Goal: Task Accomplishment & Management: Manage account settings

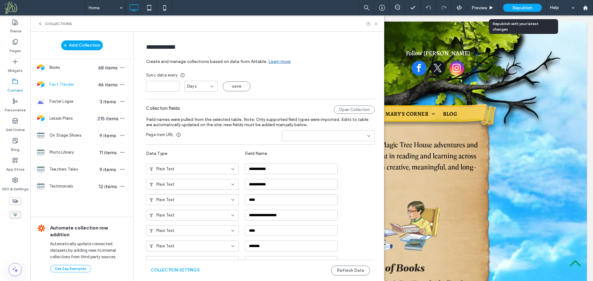
click at [518, 7] on span "Republish" at bounding box center [522, 7] width 20 height 5
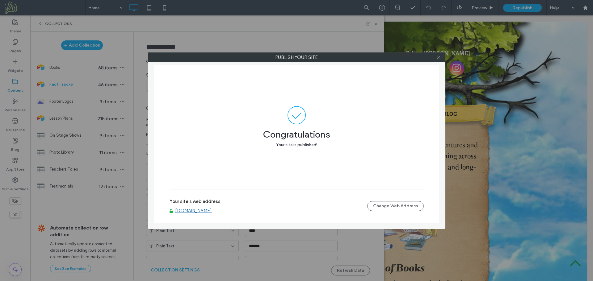
click at [439, 57] on icon at bounding box center [438, 57] width 5 height 5
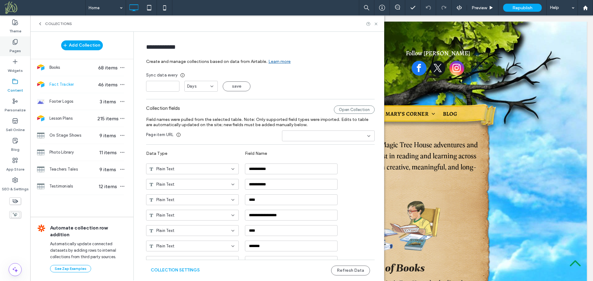
click at [17, 49] on label "Pages" at bounding box center [15, 49] width 11 height 9
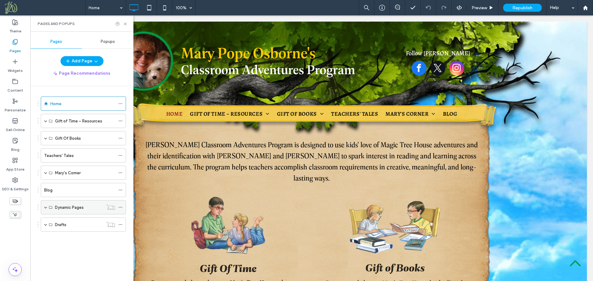
click at [44, 206] on span at bounding box center [45, 207] width 3 height 3
click at [73, 224] on div "Books" at bounding box center [71, 222] width 33 height 6
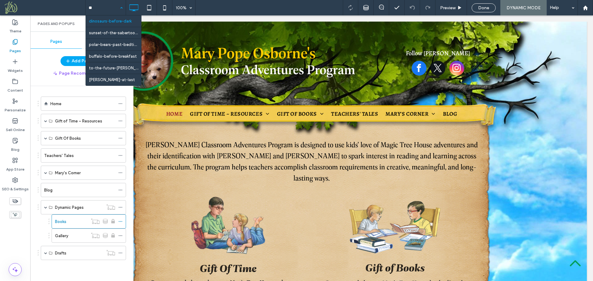
type input "***"
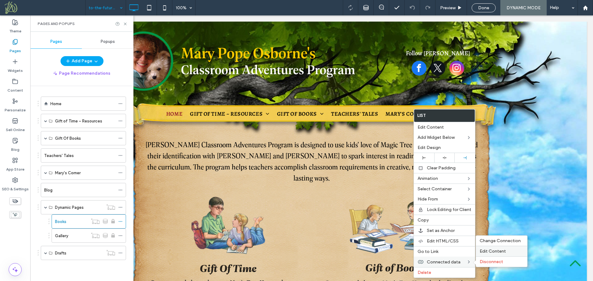
click at [494, 252] on span "Edit Content" at bounding box center [493, 251] width 26 height 5
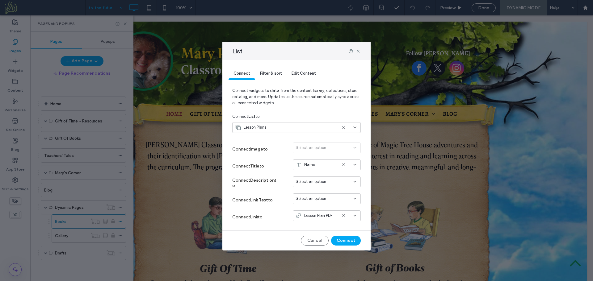
click at [271, 73] on span "Filter & sort" at bounding box center [271, 73] width 22 height 5
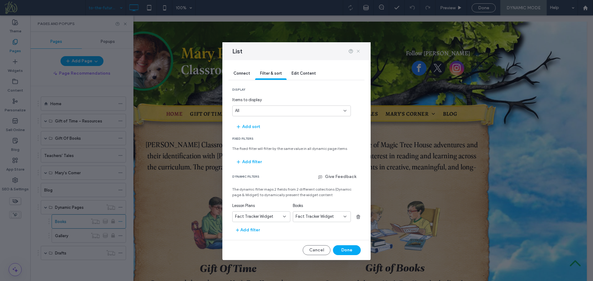
click at [358, 51] on use at bounding box center [358, 51] width 3 height 3
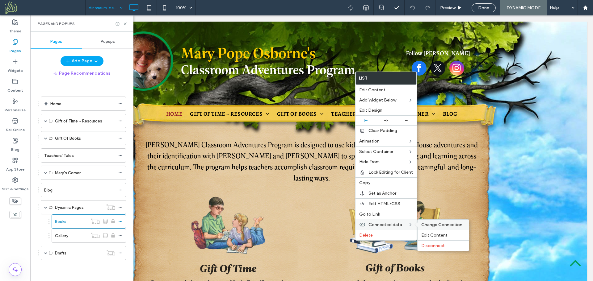
click at [431, 225] on span "Change Connection" at bounding box center [441, 224] width 41 height 5
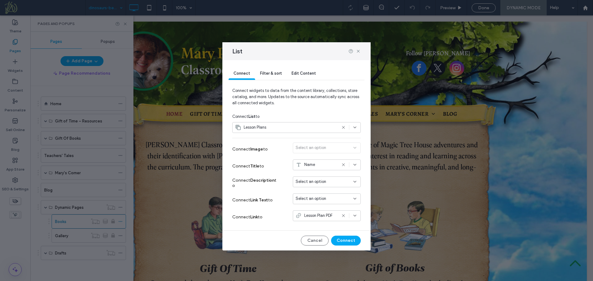
click at [273, 73] on span "Filter & sort" at bounding box center [271, 73] width 22 height 5
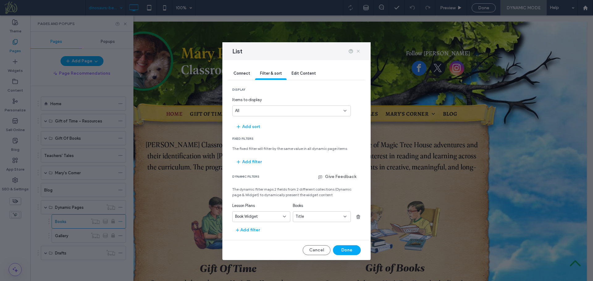
click at [357, 50] on icon at bounding box center [358, 51] width 5 height 5
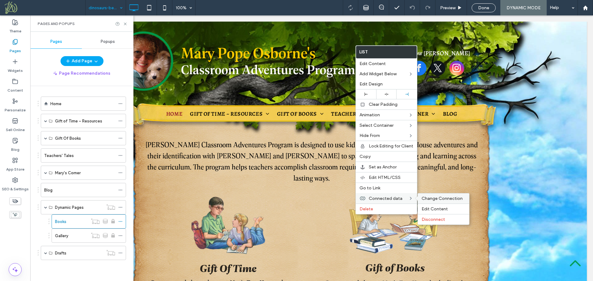
click at [428, 199] on span "Change Connection" at bounding box center [442, 198] width 41 height 5
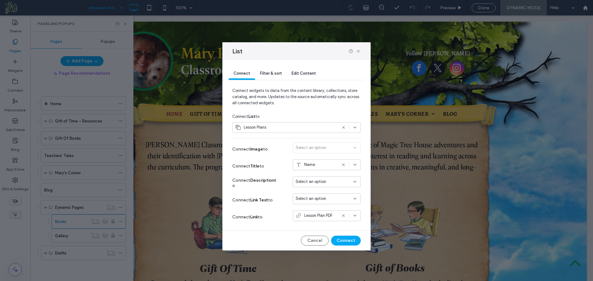
click at [278, 72] on span "Filter & sort" at bounding box center [271, 73] width 22 height 5
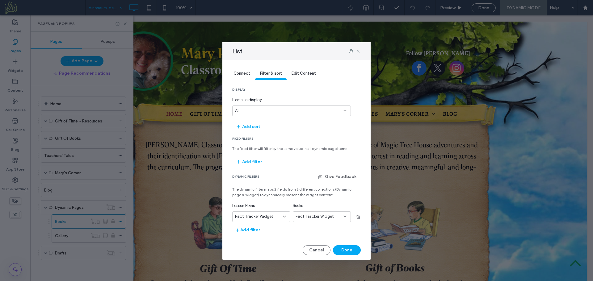
click at [358, 51] on use at bounding box center [358, 51] width 3 height 3
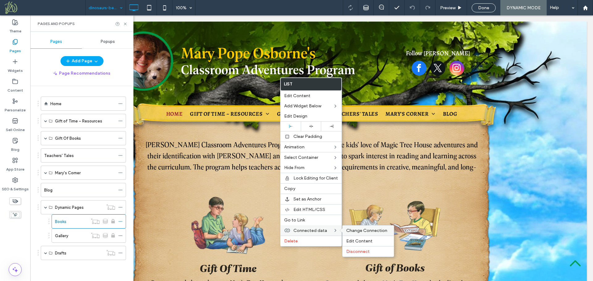
click at [353, 233] on span "Change Connection" at bounding box center [366, 230] width 41 height 5
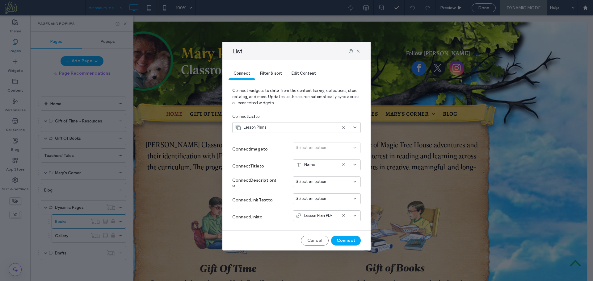
click at [264, 74] on span "Filter & sort" at bounding box center [271, 73] width 22 height 5
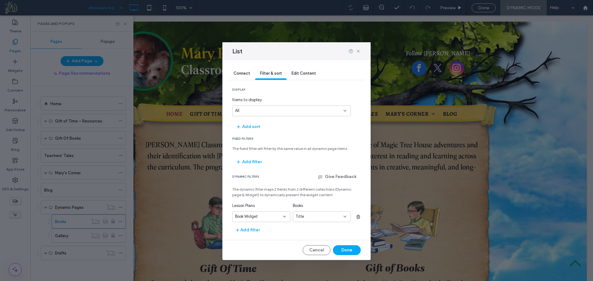
click at [244, 71] on span "Connect" at bounding box center [241, 73] width 17 height 5
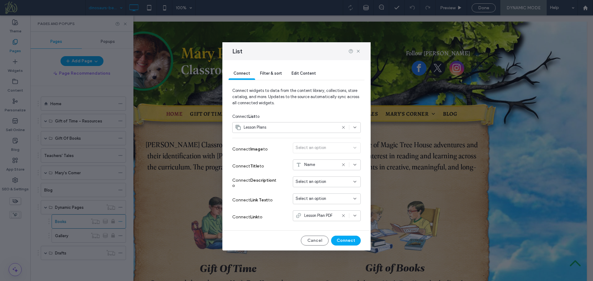
click at [266, 74] on span "Filter & sort" at bounding box center [271, 73] width 22 height 5
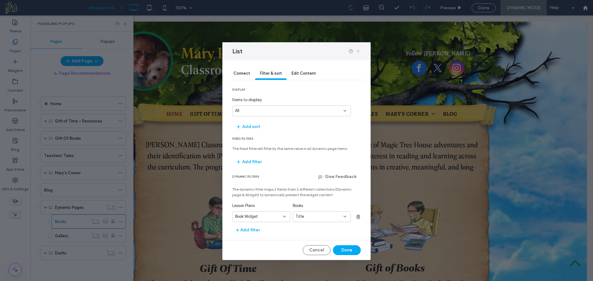
click at [358, 52] on use at bounding box center [358, 51] width 3 height 3
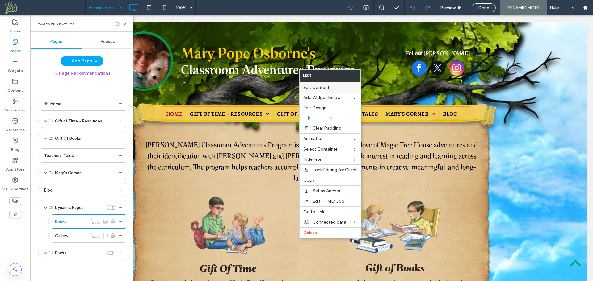
click at [319, 87] on span "Edit Content" at bounding box center [316, 87] width 26 height 5
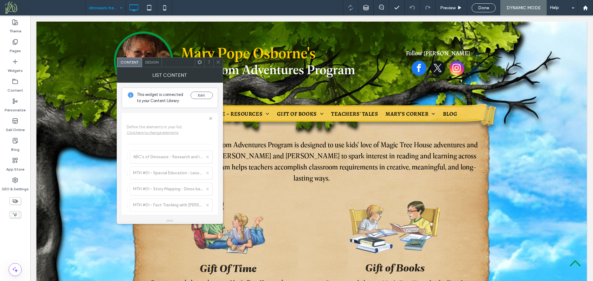
click at [198, 62] on use at bounding box center [199, 62] width 4 height 4
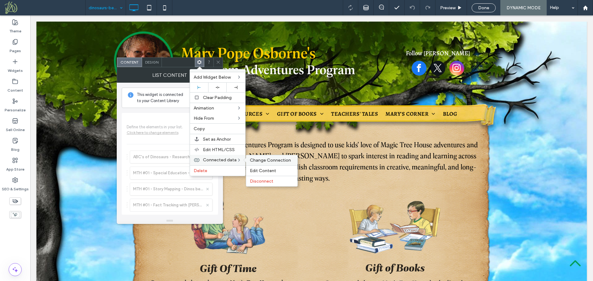
click at [263, 159] on span "Change Connection" at bounding box center [270, 160] width 41 height 5
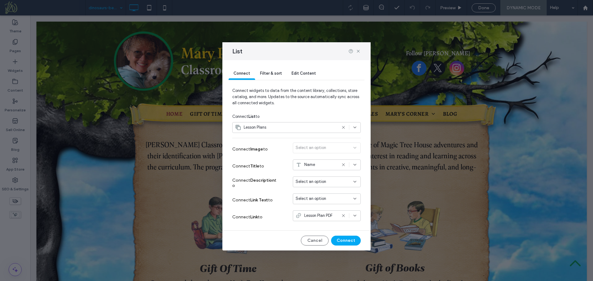
click at [267, 72] on span "Filter & sort" at bounding box center [271, 73] width 22 height 5
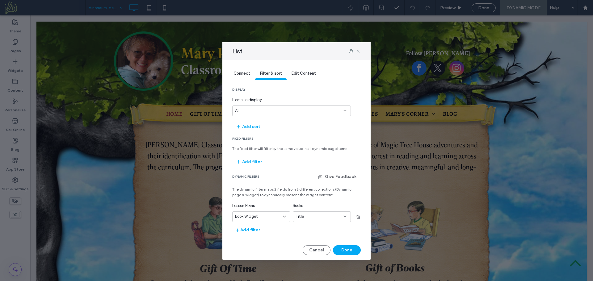
click at [357, 51] on icon at bounding box center [358, 51] width 5 height 5
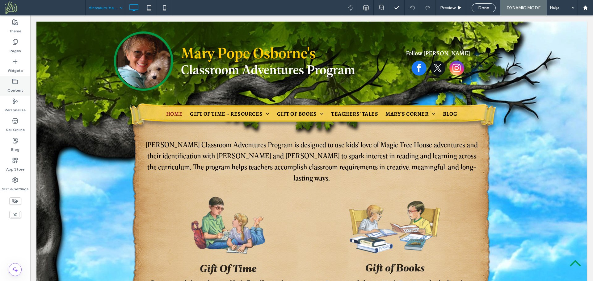
click at [19, 84] on div "Content" at bounding box center [15, 86] width 30 height 20
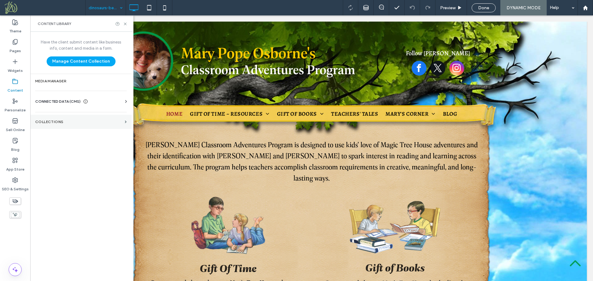
click at [69, 118] on section "Collections" at bounding box center [80, 122] width 101 height 14
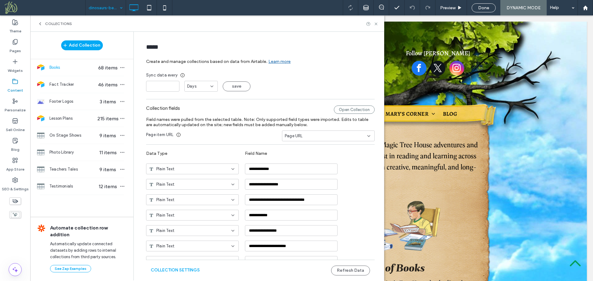
click at [69, 118] on span "Lesson Plans" at bounding box center [73, 118] width 48 height 6
click at [355, 269] on button "Refresh Data" at bounding box center [350, 271] width 39 height 10
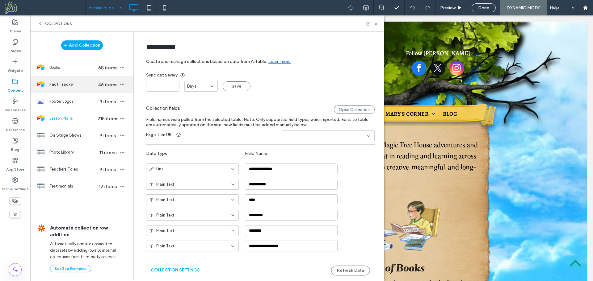
click at [75, 89] on div "Fact Tracker 46 items" at bounding box center [81, 84] width 103 height 17
type input "**********"
click at [355, 272] on button "Refresh Data" at bounding box center [350, 271] width 39 height 10
click at [376, 23] on use at bounding box center [376, 24] width 2 height 2
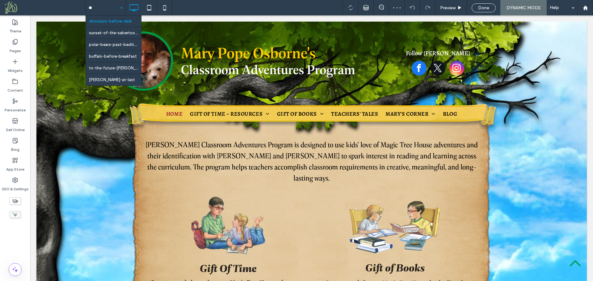
type input "***"
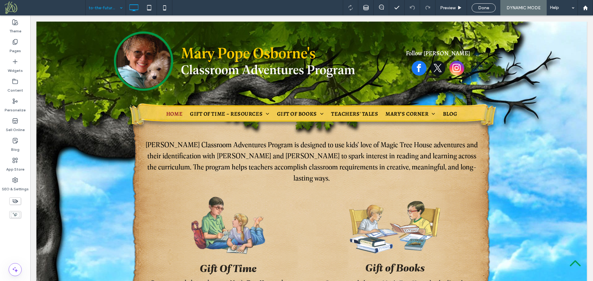
drag, startPoint x: 487, startPoint y: 9, endPoint x: 490, endPoint y: 13, distance: 5.3
click at [487, 9] on span "Done" at bounding box center [483, 7] width 11 height 5
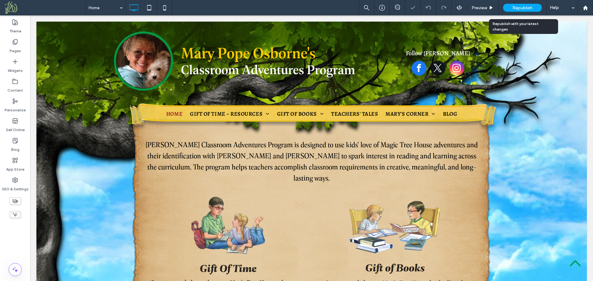
click at [525, 8] on span "Republish" at bounding box center [522, 7] width 20 height 5
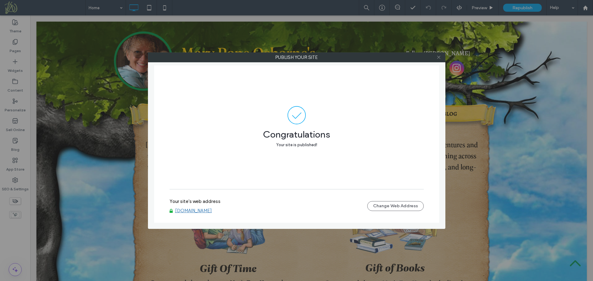
click at [439, 56] on icon at bounding box center [438, 57] width 5 height 5
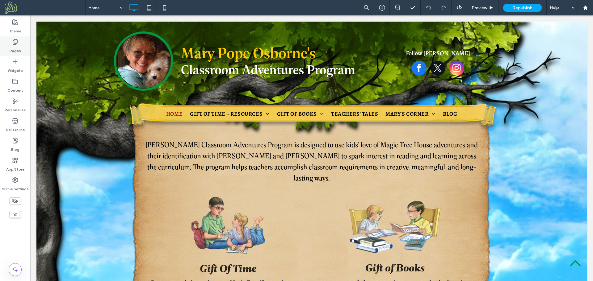
click at [19, 48] on label "Pages" at bounding box center [15, 49] width 11 height 9
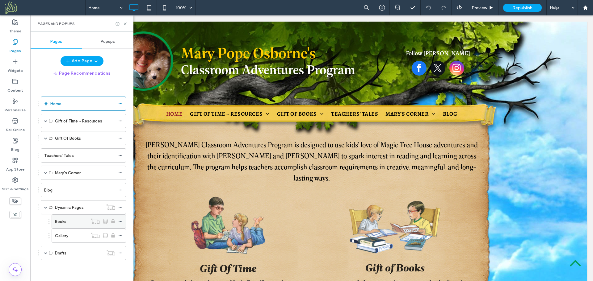
click at [69, 223] on div "Books" at bounding box center [71, 222] width 33 height 6
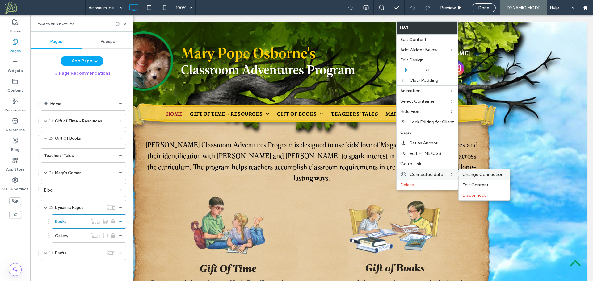
click at [470, 175] on span "Change Connection" at bounding box center [482, 174] width 41 height 5
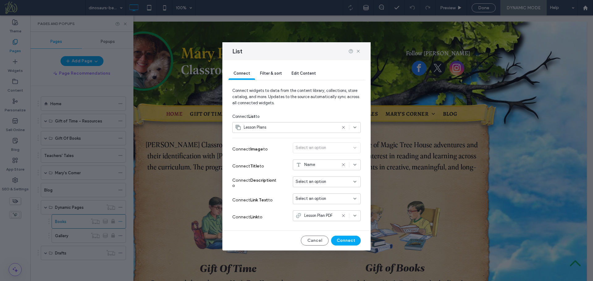
click at [274, 73] on span "Filter & sort" at bounding box center [271, 73] width 22 height 5
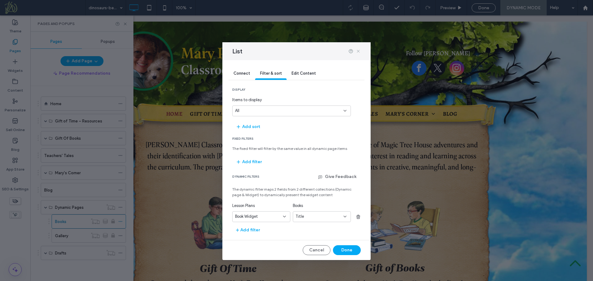
click at [358, 50] on use at bounding box center [358, 51] width 3 height 3
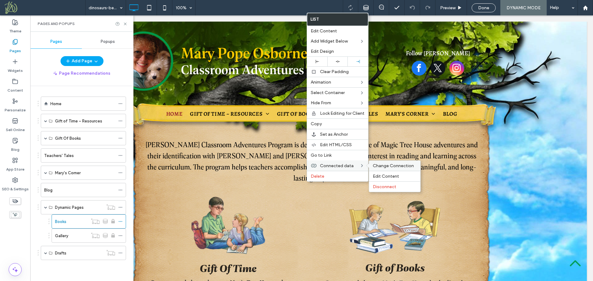
click at [376, 165] on span "Change Connection" at bounding box center [393, 165] width 41 height 5
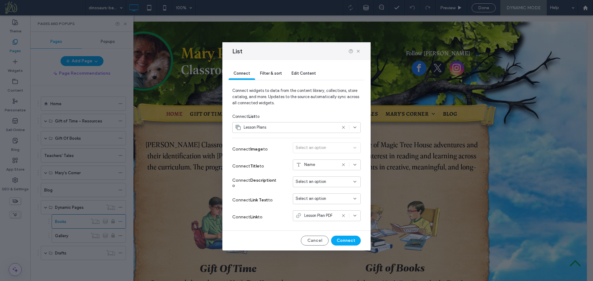
click at [275, 74] on span "Filter & sort" at bounding box center [271, 73] width 22 height 5
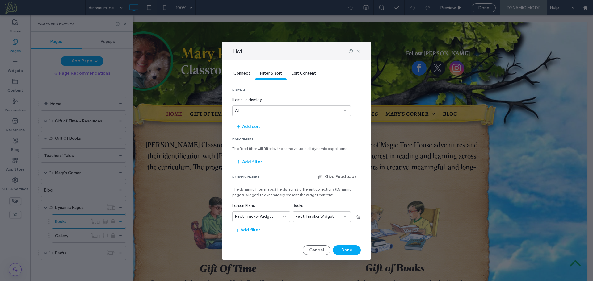
click at [358, 51] on use at bounding box center [358, 51] width 3 height 3
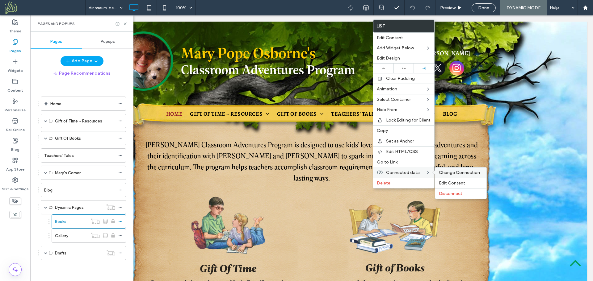
click at [450, 175] on div "Change Connection" at bounding box center [460, 173] width 51 height 10
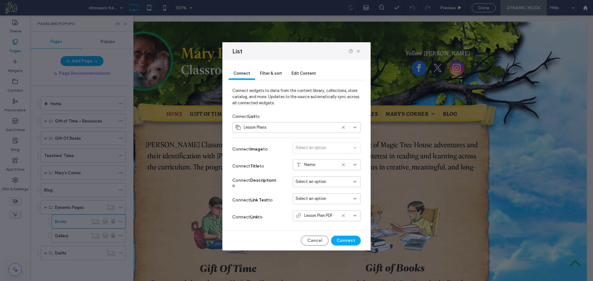
click at [126, 24] on div "List Connect Filter & sort Edit Content Connect widgets to data from the conten…" at bounding box center [296, 140] width 593 height 281
click at [357, 52] on icon at bounding box center [358, 51] width 5 height 5
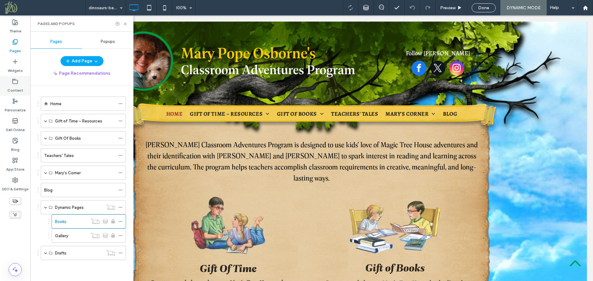
drag, startPoint x: 15, startPoint y: 85, endPoint x: 19, endPoint y: 88, distance: 5.7
click at [15, 85] on label "Content" at bounding box center [15, 89] width 16 height 9
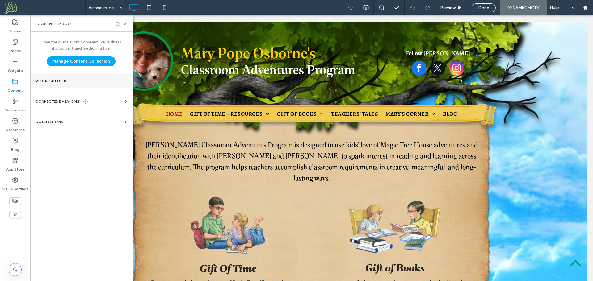
click at [56, 81] on label "Media Manager" at bounding box center [80, 81] width 91 height 4
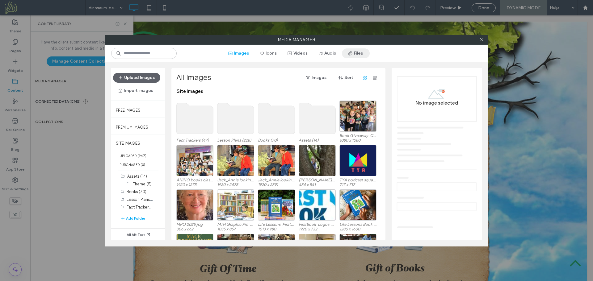
click at [357, 52] on button "Files" at bounding box center [356, 53] width 28 height 10
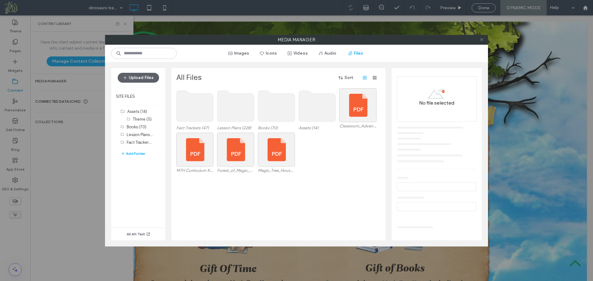
click at [481, 41] on icon at bounding box center [481, 39] width 5 height 5
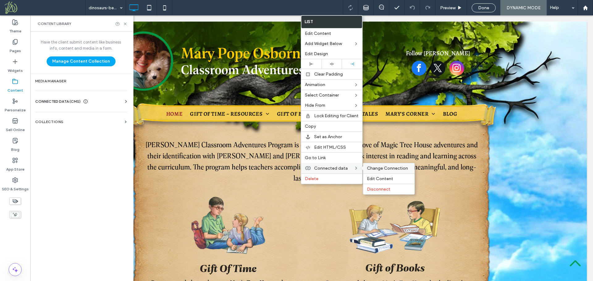
click at [373, 170] on span "Change Connection" at bounding box center [387, 168] width 41 height 5
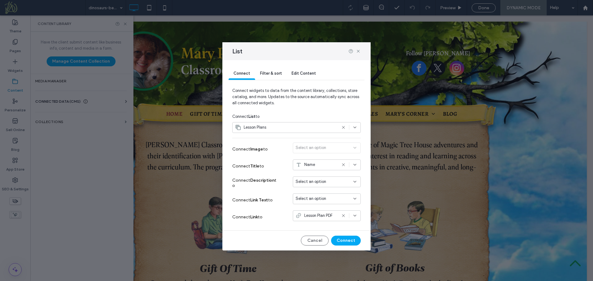
click at [267, 73] on span "Filter & sort" at bounding box center [271, 73] width 22 height 5
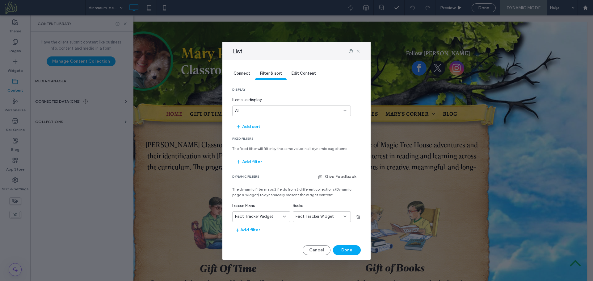
click at [358, 52] on use at bounding box center [358, 51] width 3 height 3
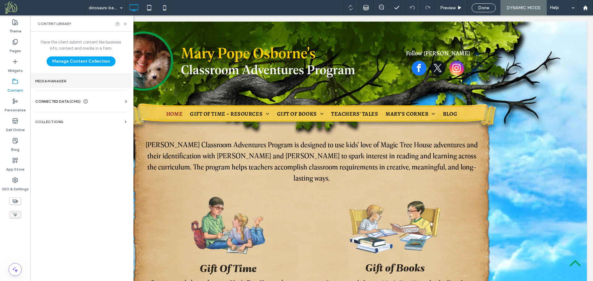
click at [47, 82] on label "Media Manager" at bounding box center [80, 81] width 91 height 4
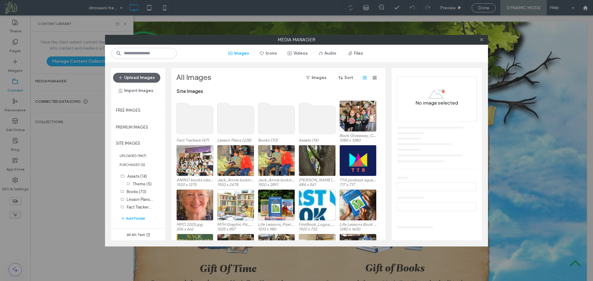
click at [229, 120] on use at bounding box center [235, 118] width 37 height 31
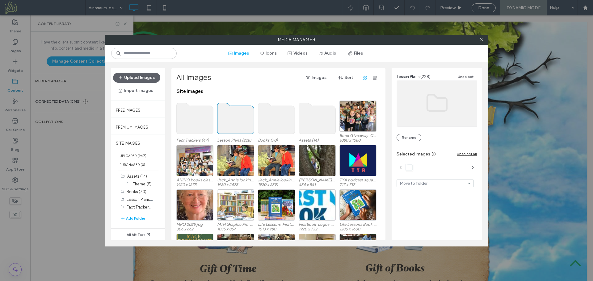
click at [239, 123] on use at bounding box center [235, 118] width 37 height 31
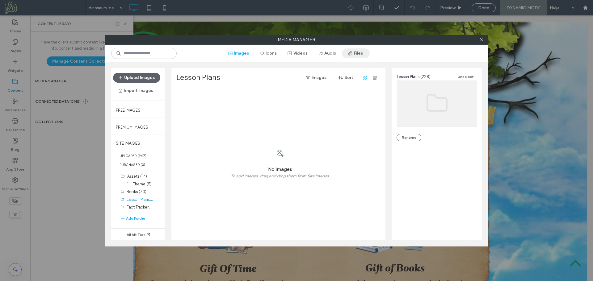
click at [363, 53] on button "Files" at bounding box center [356, 53] width 28 height 10
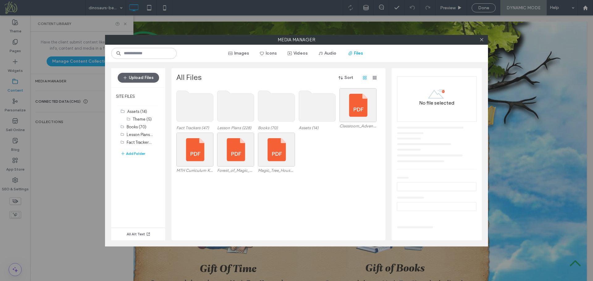
click at [232, 107] on use at bounding box center [235, 106] width 37 height 31
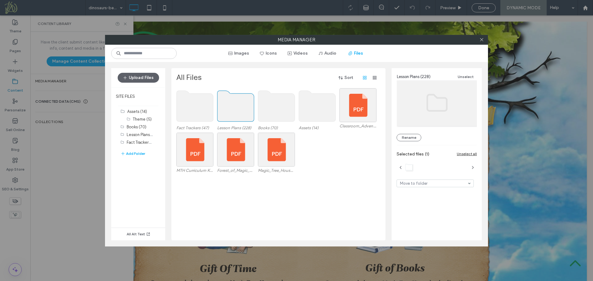
click at [234, 109] on use at bounding box center [235, 106] width 37 height 31
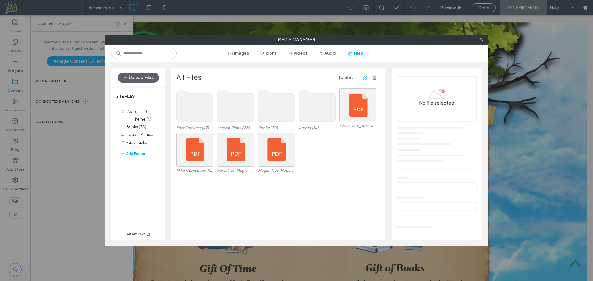
click at [234, 109] on use at bounding box center [235, 106] width 37 height 31
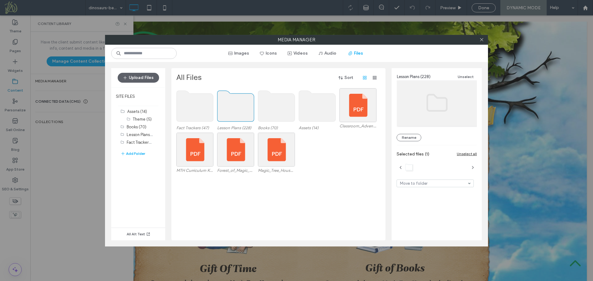
click at [234, 109] on use at bounding box center [235, 106] width 37 height 31
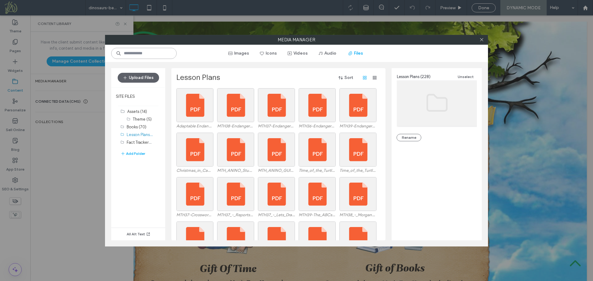
click at [152, 54] on input at bounding box center [143, 53] width 65 height 11
type input "******"
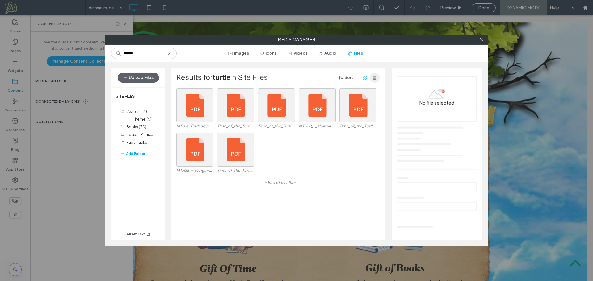
click at [373, 78] on icon "button" at bounding box center [374, 77] width 5 height 5
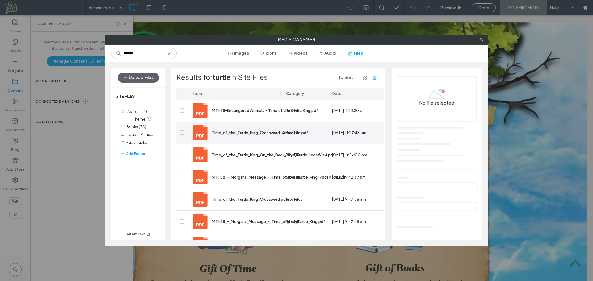
click at [181, 134] on span at bounding box center [182, 133] width 4 height 4
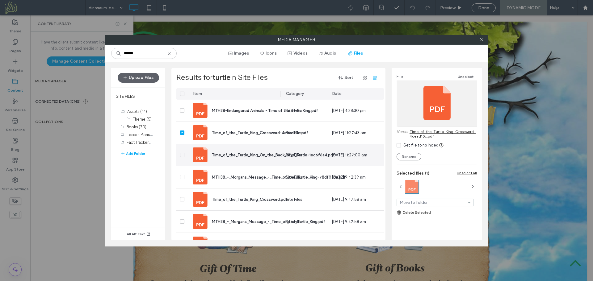
click at [183, 156] on span at bounding box center [182, 155] width 4 height 4
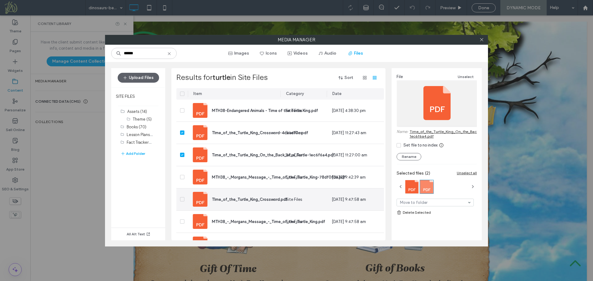
click at [182, 199] on icon at bounding box center [182, 200] width 2 height 2
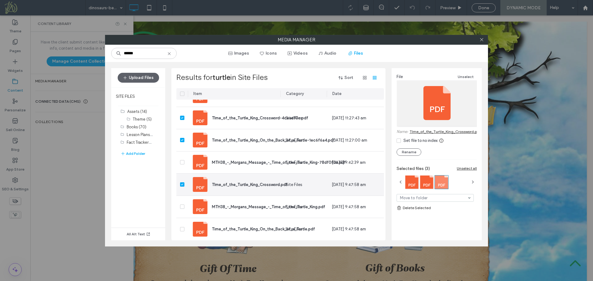
scroll to position [18, 0]
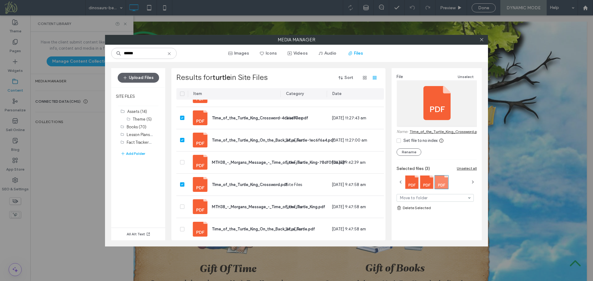
drag, startPoint x: 195, startPoint y: 40, endPoint x: 195, endPoint y: 48, distance: 8.3
click at [195, 40] on label "Media Manager" at bounding box center [296, 39] width 382 height 9
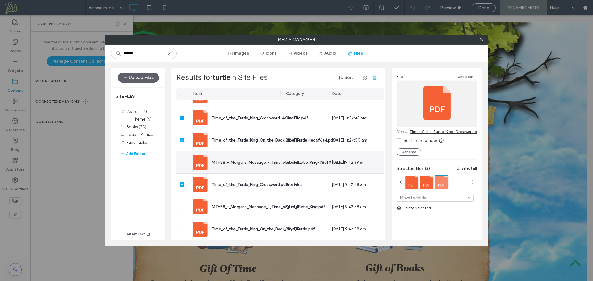
click at [183, 160] on span at bounding box center [182, 162] width 4 height 4
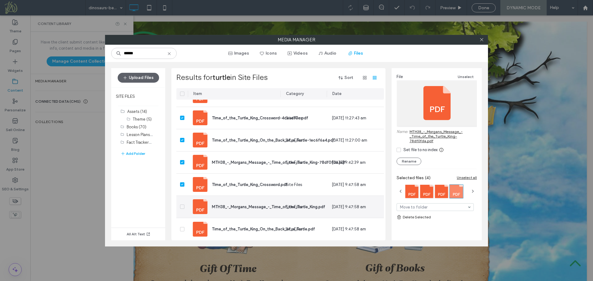
click at [183, 206] on icon at bounding box center [182, 207] width 2 height 2
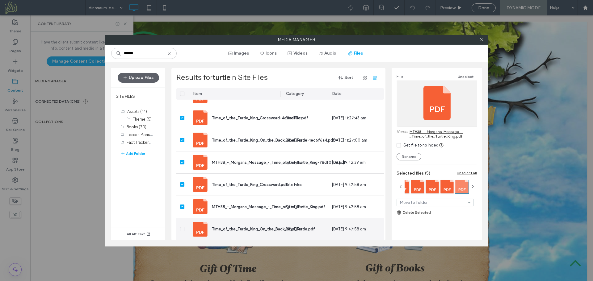
click at [183, 229] on icon at bounding box center [182, 230] width 2 height 2
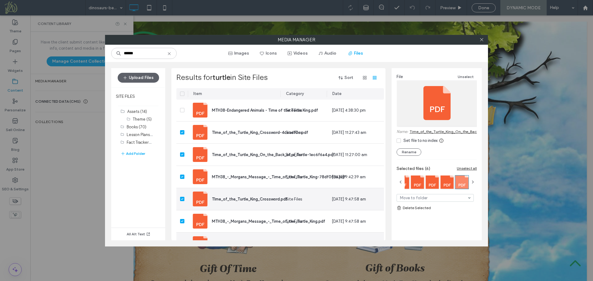
scroll to position [0, 0]
click at [412, 208] on link "Delete Selected" at bounding box center [437, 208] width 80 height 6
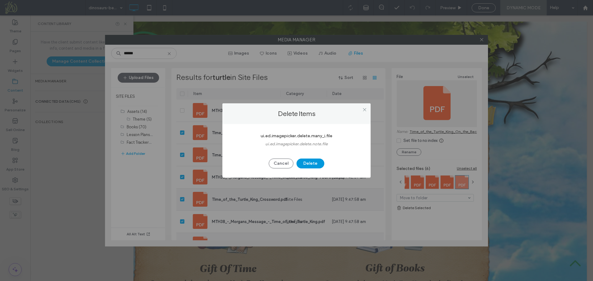
click at [314, 164] on button "Delete" at bounding box center [310, 164] width 28 height 10
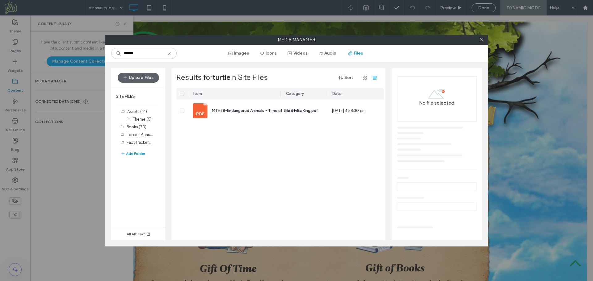
click at [204, 151] on div "Item Category Date MTH38-Endangered Animals - Time of the Turtle King.pdf Site …" at bounding box center [280, 164] width 208 height 152
click at [145, 79] on button "Upload Files" at bounding box center [138, 78] width 41 height 10
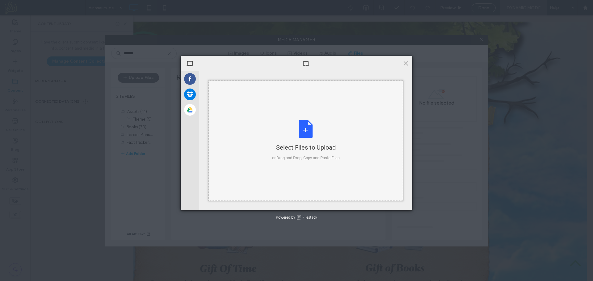
click at [286, 122] on div "Select Files to Upload or Drag and Drop, Copy and Paste Files" at bounding box center [306, 140] width 68 height 41
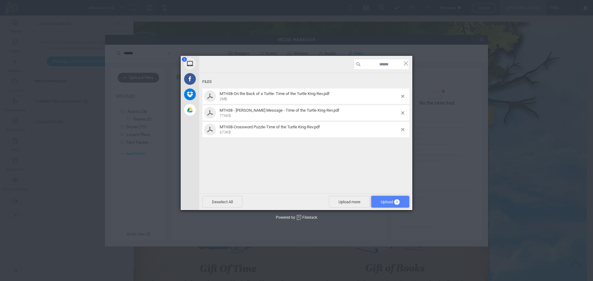
click at [381, 201] on span "Upload 3" at bounding box center [390, 202] width 19 height 5
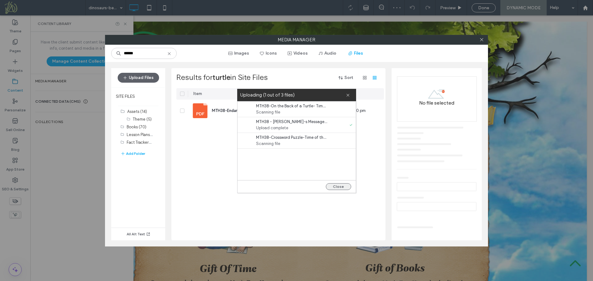
click at [344, 189] on button "Close" at bounding box center [338, 186] width 25 height 7
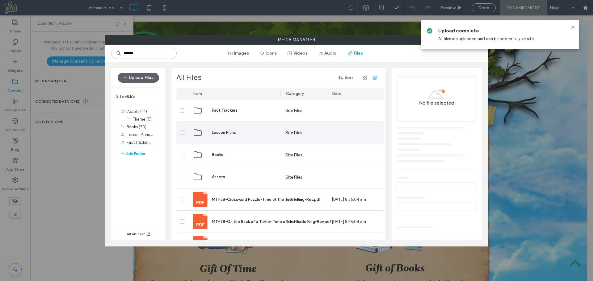
click at [219, 134] on span "Lesson Plans" at bounding box center [224, 133] width 24 height 6
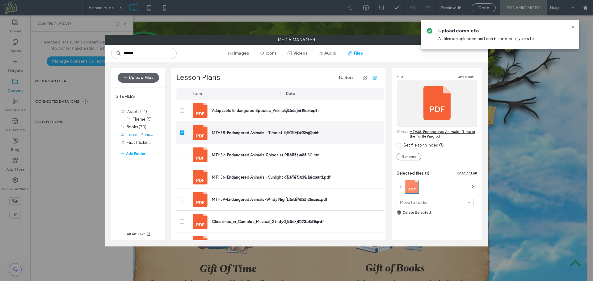
click at [182, 133] on icon at bounding box center [182, 133] width 2 height 2
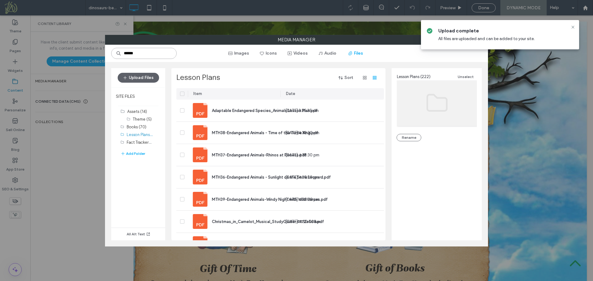
click at [151, 53] on input "******" at bounding box center [143, 53] width 65 height 11
drag, startPoint x: 136, startPoint y: 53, endPoint x: 122, endPoint y: 53, distance: 14.2
click at [122, 53] on input "******" at bounding box center [143, 53] width 65 height 11
click at [573, 26] on icon at bounding box center [572, 27] width 5 height 5
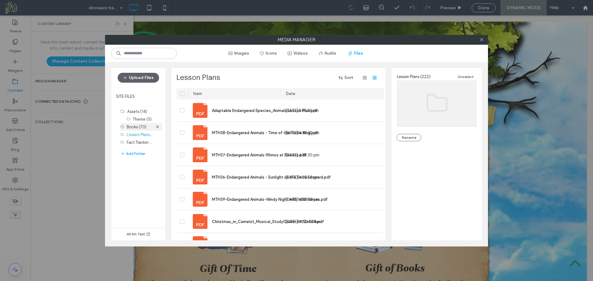
click at [132, 127] on label "Books (70)" at bounding box center [137, 127] width 20 height 5
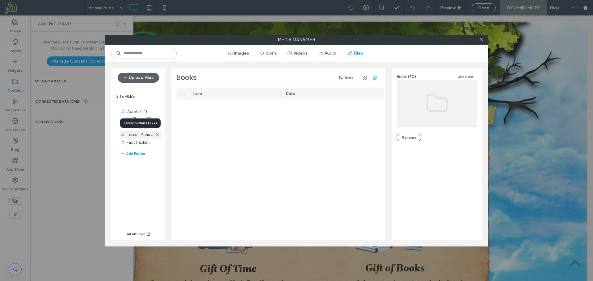
click at [132, 134] on label "Lesson Plans (222)" at bounding box center [143, 135] width 33 height 6
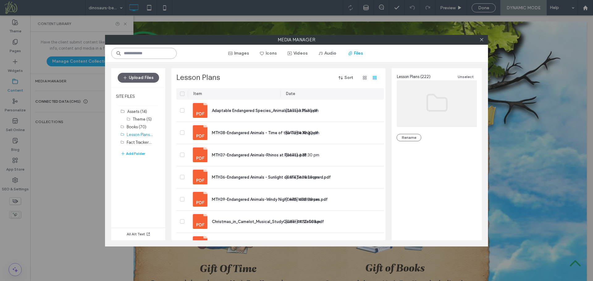
click at [147, 54] on input at bounding box center [143, 53] width 65 height 11
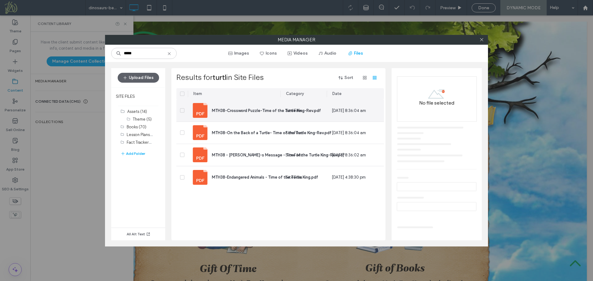
click at [233, 114] on div "MTH38-Crossword Puzzle-Time of the Turtle King-Rev.pdf" at bounding box center [266, 110] width 109 height 6
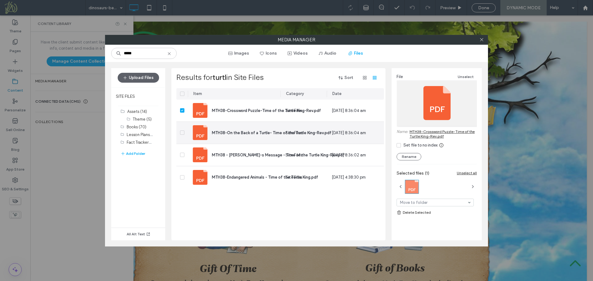
click at [267, 139] on div "MTH38-On the Back of a Turtle- Time of the Turtle King-Rev.pdf" at bounding box center [265, 132] width 144 height 15
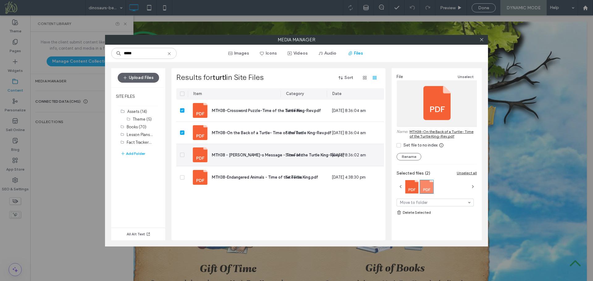
click at [248, 153] on span "MTH38 - Morgan-s Message - Time of the Turtle King-Rev.pdf" at bounding box center [278, 155] width 133 height 5
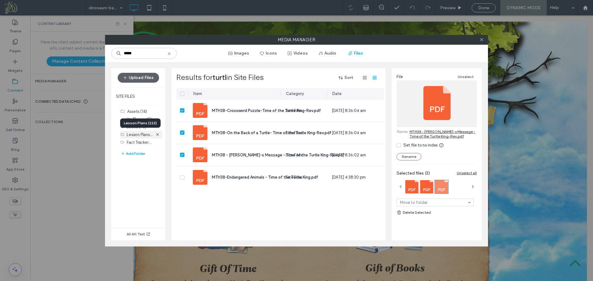
click at [134, 134] on label "Lesson Plans (222)" at bounding box center [143, 135] width 33 height 6
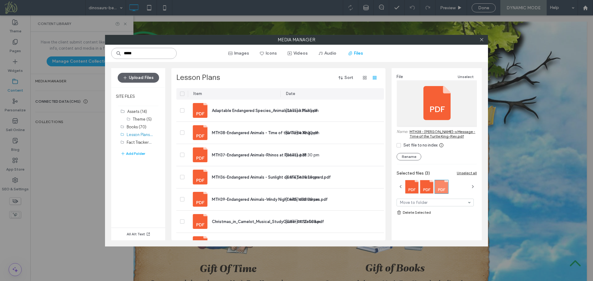
click at [134, 55] on input "*****" at bounding box center [143, 53] width 65 height 11
type input "*"
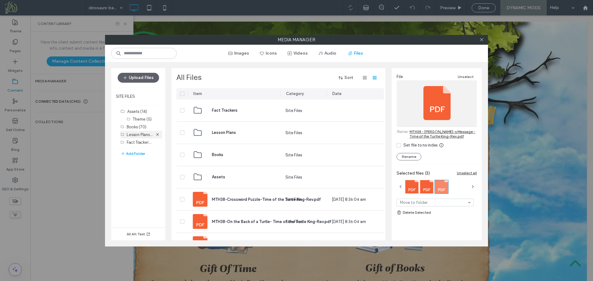
click at [138, 135] on label "Lesson Plans (222)" at bounding box center [143, 135] width 33 height 6
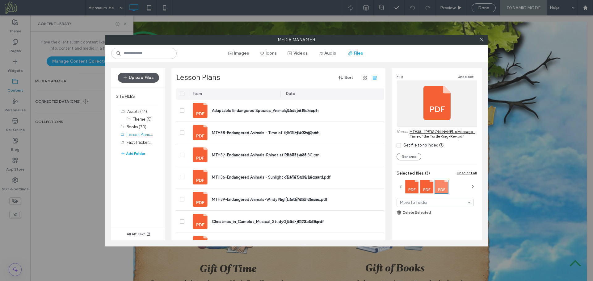
click at [148, 77] on button "Upload Files" at bounding box center [138, 78] width 41 height 10
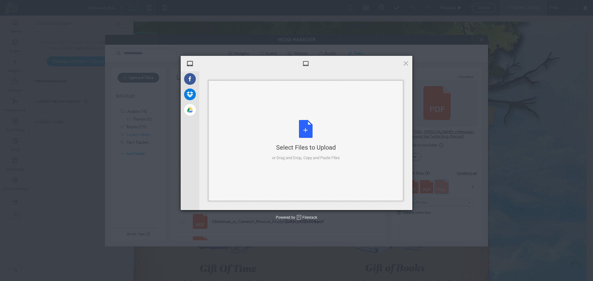
click at [299, 136] on div "Select Files to Upload or Drag and Drop, Copy and Paste Files" at bounding box center [306, 140] width 68 height 41
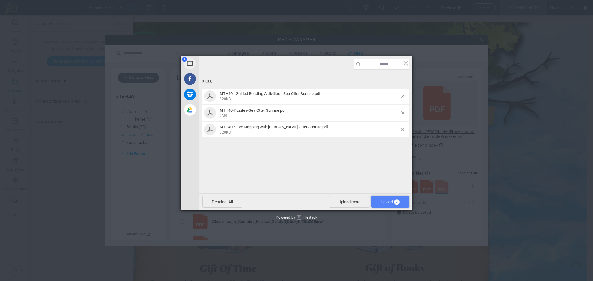
click at [386, 202] on span "Upload 3" at bounding box center [390, 202] width 19 height 5
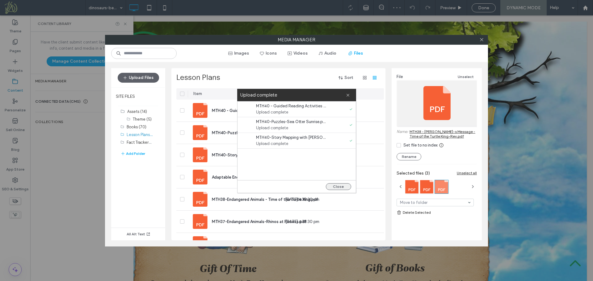
click at [343, 187] on button "Close" at bounding box center [338, 186] width 25 height 7
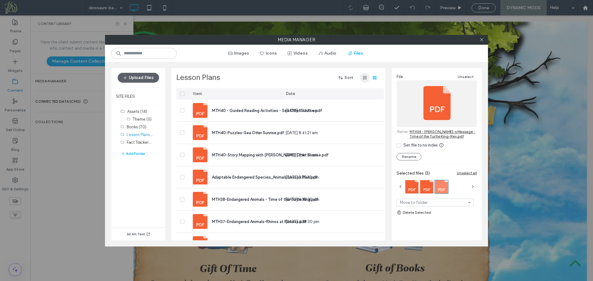
click at [365, 77] on icon "button" at bounding box center [364, 77] width 5 height 5
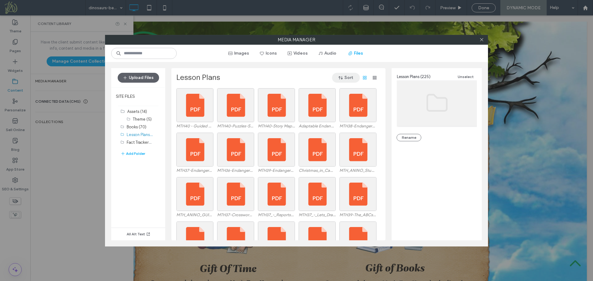
click at [348, 78] on button "Sort" at bounding box center [346, 78] width 28 height 10
click at [343, 94] on span "Date (New to Old)" at bounding box center [333, 94] width 33 height 6
click at [193, 111] on div "Select" at bounding box center [194, 105] width 37 height 34
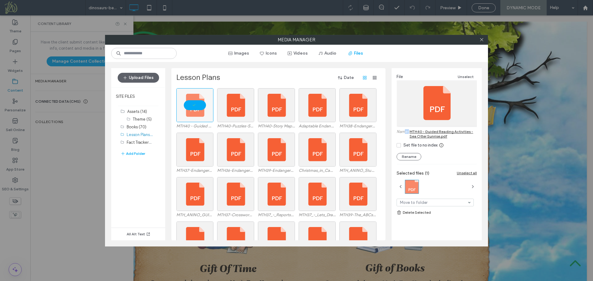
drag, startPoint x: 404, startPoint y: 131, endPoint x: 452, endPoint y: 137, distance: 48.5
click at [452, 137] on div "Name: MTH40 - Guided Reading Activities - Sea Otter Sunrise.pdf" at bounding box center [437, 134] width 80 height 10
drag, startPoint x: 459, startPoint y: 131, endPoint x: 445, endPoint y: 151, distance: 24.7
click at [445, 151] on div "File Unselect Name: MTH40 - Guided Reading Activities - Sea Otter Sunrise.pdf S…" at bounding box center [437, 116] width 80 height 87
click at [231, 113] on div "Select" at bounding box center [235, 105] width 37 height 34
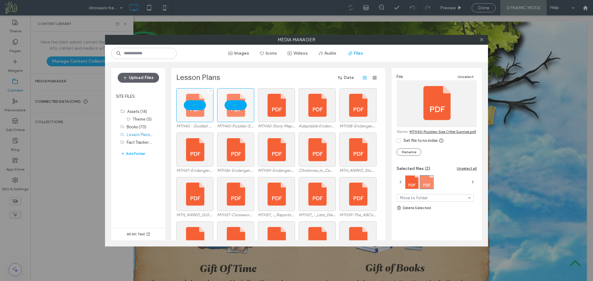
click at [194, 104] on div at bounding box center [194, 105] width 37 height 34
drag, startPoint x: 272, startPoint y: 107, endPoint x: 250, endPoint y: 105, distance: 22.6
click at [272, 106] on div "Select" at bounding box center [276, 105] width 37 height 34
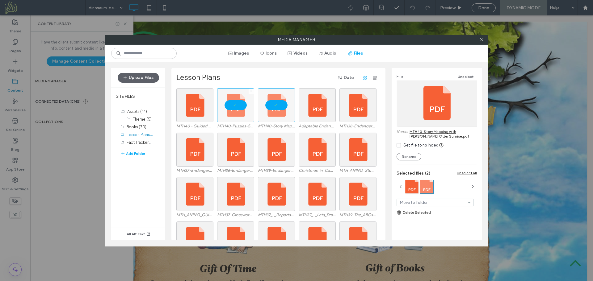
click at [237, 105] on div at bounding box center [235, 105] width 37 height 34
click at [482, 39] on icon at bounding box center [481, 39] width 5 height 5
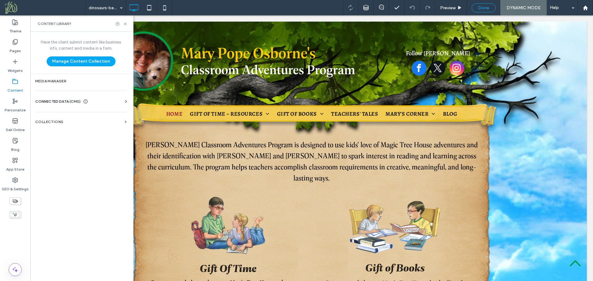
click at [484, 8] on span "Done" at bounding box center [483, 7] width 11 height 5
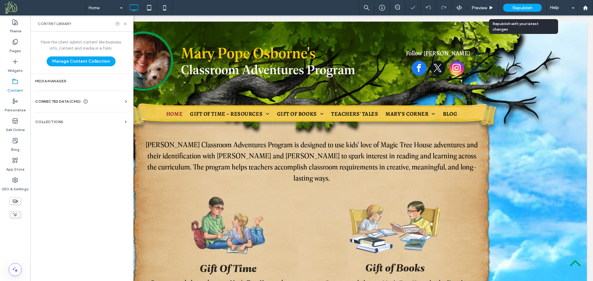
click at [522, 7] on span "Republish" at bounding box center [522, 7] width 20 height 5
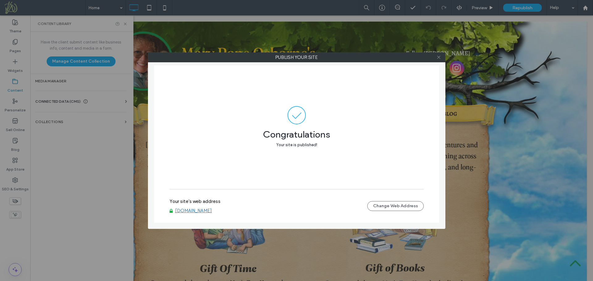
click at [439, 58] on icon at bounding box center [438, 57] width 5 height 5
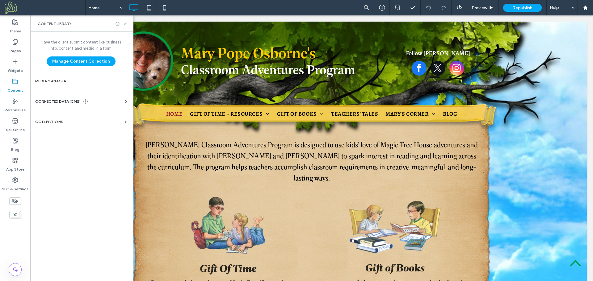
click at [124, 23] on icon at bounding box center [125, 24] width 5 height 5
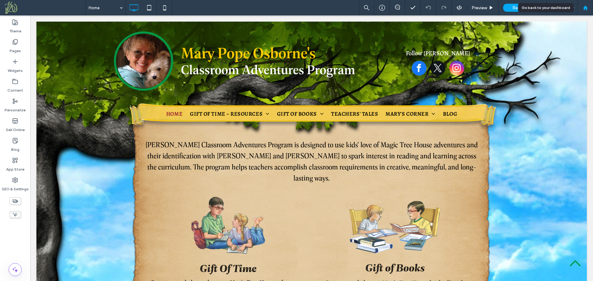
click at [584, 10] on use at bounding box center [585, 7] width 5 height 5
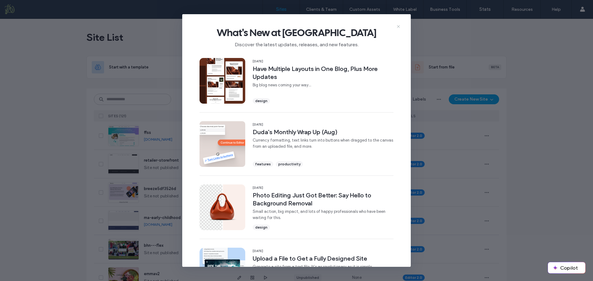
click at [399, 27] on use at bounding box center [398, 26] width 3 height 3
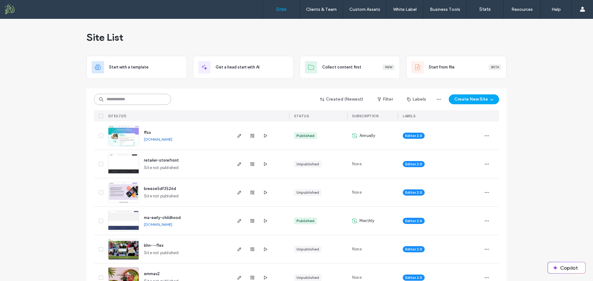
click at [138, 99] on input at bounding box center [132, 99] width 77 height 11
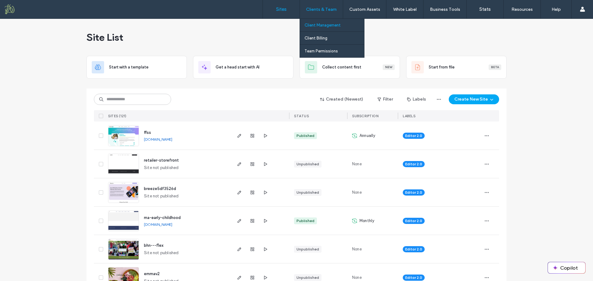
click at [317, 24] on label "Client Management" at bounding box center [322, 25] width 36 height 5
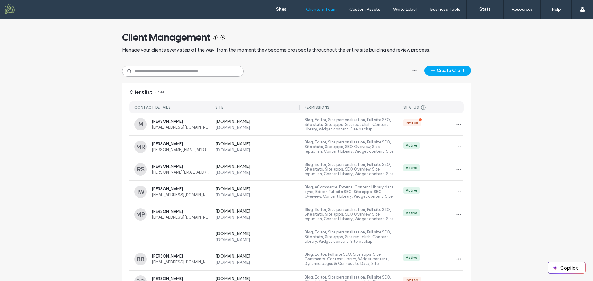
click at [178, 72] on input at bounding box center [183, 71] width 122 height 11
click at [448, 67] on button "Create Client" at bounding box center [447, 71] width 47 height 10
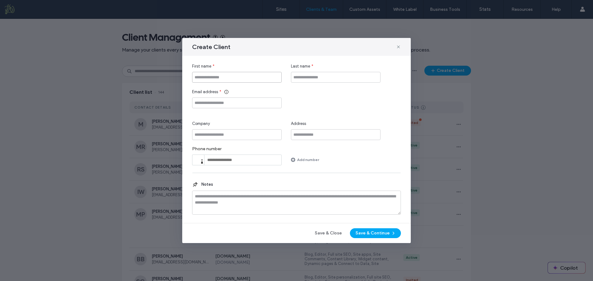
click at [202, 78] on input "First name" at bounding box center [237, 77] width 90 height 11
paste input "**********"
drag, startPoint x: 207, startPoint y: 76, endPoint x: 237, endPoint y: 78, distance: 30.0
click at [237, 78] on input "**********" at bounding box center [237, 77] width 90 height 11
type input "*****"
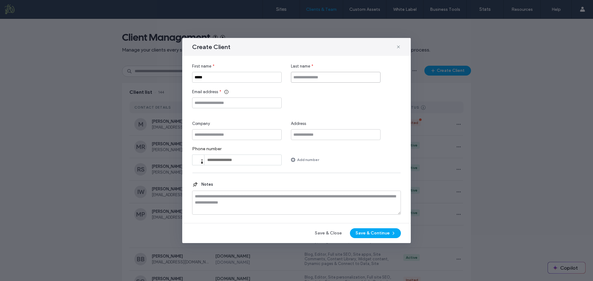
paste input "******"
type input "******"
click at [321, 109] on div "First name * ***** Last name * ****** Email address * Company Address Phone num…" at bounding box center [296, 114] width 209 height 102
click at [203, 104] on input "Email address" at bounding box center [237, 103] width 90 height 11
paste input "**********"
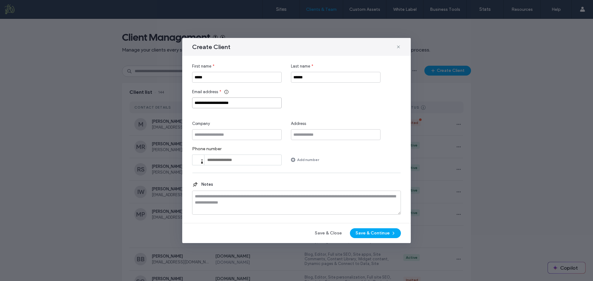
drag, startPoint x: 246, startPoint y: 104, endPoint x: 207, endPoint y: 104, distance: 39.2
click at [207, 104] on input "**********" at bounding box center [237, 103] width 90 height 11
type input "**********"
click at [313, 96] on div "**********" at bounding box center [296, 98] width 209 height 19
drag, startPoint x: 206, startPoint y: 102, endPoint x: 246, endPoint y: 102, distance: 40.5
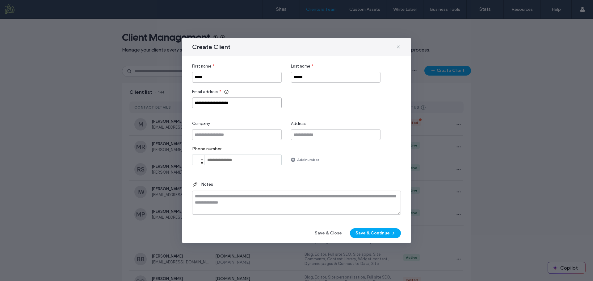
click at [246, 102] on input "**********" at bounding box center [237, 103] width 90 height 11
click at [207, 134] on input "Company" at bounding box center [237, 134] width 90 height 11
paste input "**********"
drag, startPoint x: 197, startPoint y: 135, endPoint x: 193, endPoint y: 135, distance: 4.0
click at [193, 135] on input "**********" at bounding box center [237, 134] width 90 height 11
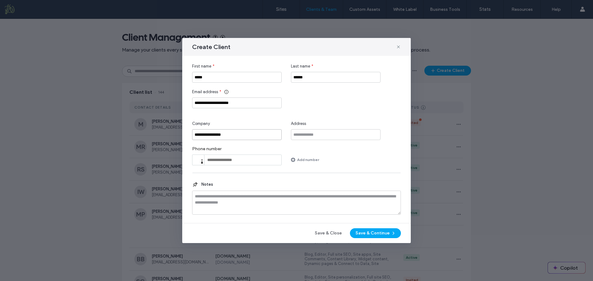
click at [204, 134] on input "**********" at bounding box center [237, 134] width 90 height 11
click at [206, 135] on input "**********" at bounding box center [237, 134] width 90 height 11
click at [236, 135] on input "**********" at bounding box center [237, 134] width 90 height 11
type input "**********"
click at [220, 199] on textarea at bounding box center [296, 203] width 209 height 24
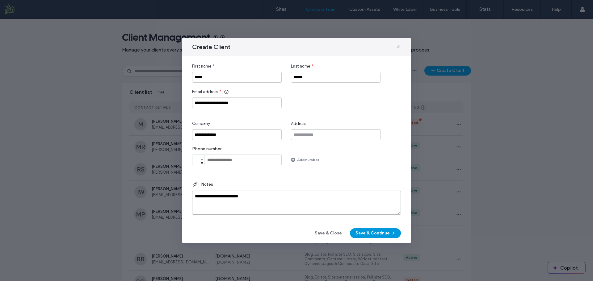
type textarea "**********"
click at [372, 233] on button "Save & Continue" at bounding box center [375, 234] width 51 height 10
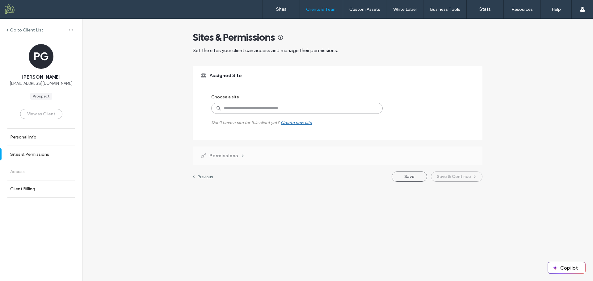
click at [227, 109] on input at bounding box center [296, 108] width 171 height 11
type input "*****"
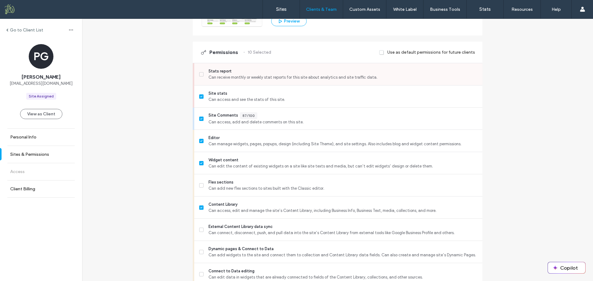
scroll to position [154, 0]
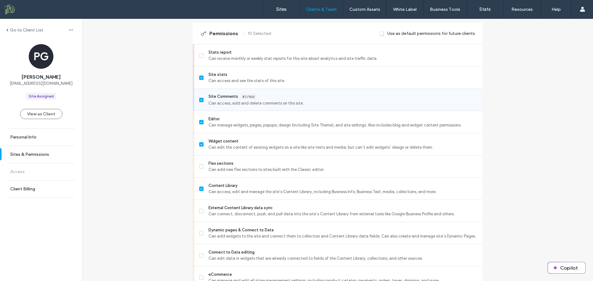
click at [199, 102] on span at bounding box center [201, 100] width 4 height 4
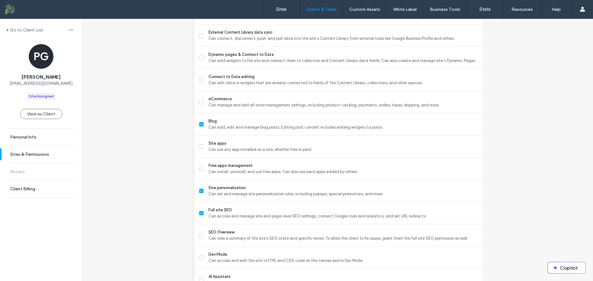
scroll to position [371, 0]
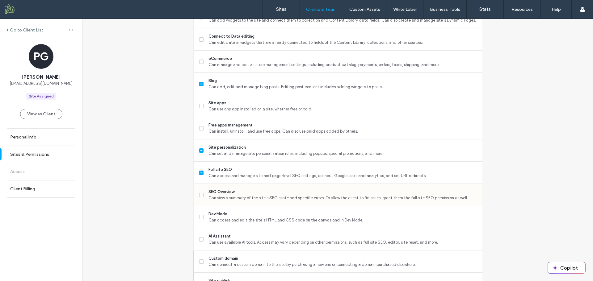
click at [200, 195] on icon at bounding box center [201, 195] width 2 height 2
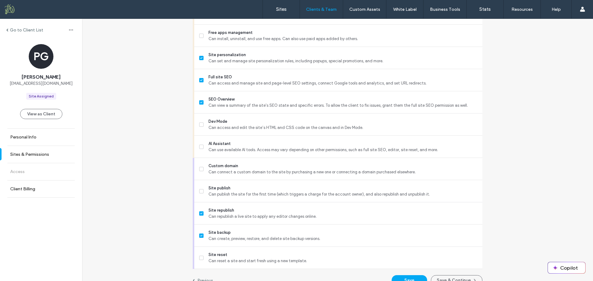
scroll to position [474, 0]
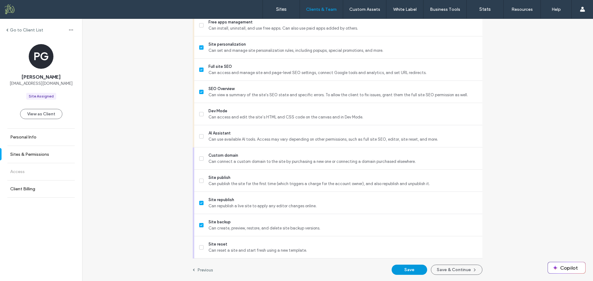
click at [412, 271] on button "Save" at bounding box center [410, 270] width 36 height 10
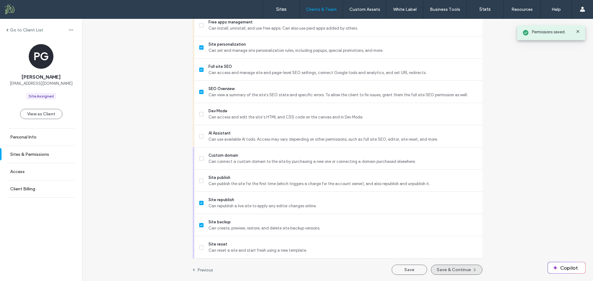
click at [443, 271] on button "Save & Continue" at bounding box center [457, 270] width 52 height 10
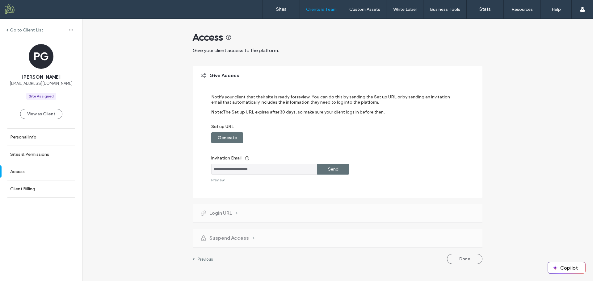
click at [226, 138] on label "Generate" at bounding box center [227, 137] width 19 height 11
click at [334, 138] on label "Copy" at bounding box center [333, 137] width 11 height 11
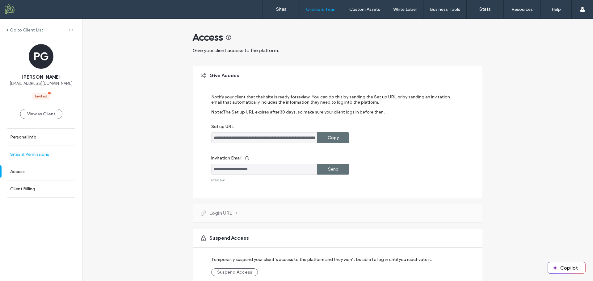
click at [32, 154] on label "Sites & Permissions" at bounding box center [29, 154] width 39 height 5
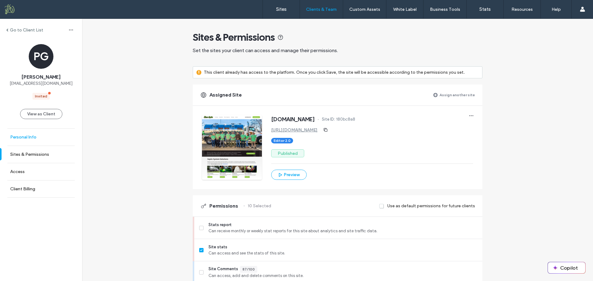
click at [32, 140] on link "Personal Info" at bounding box center [41, 137] width 82 height 17
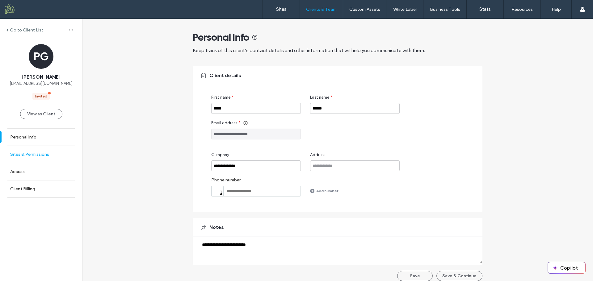
click at [32, 156] on label "Sites & Permissions" at bounding box center [29, 154] width 39 height 5
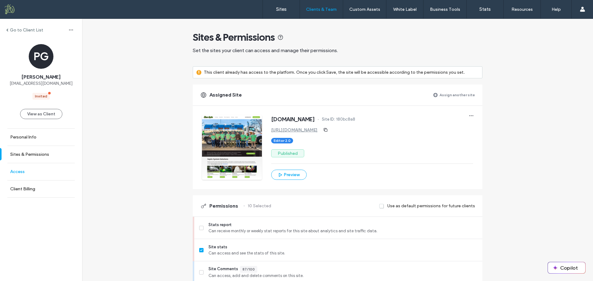
click at [22, 174] on label "Access" at bounding box center [17, 171] width 15 height 5
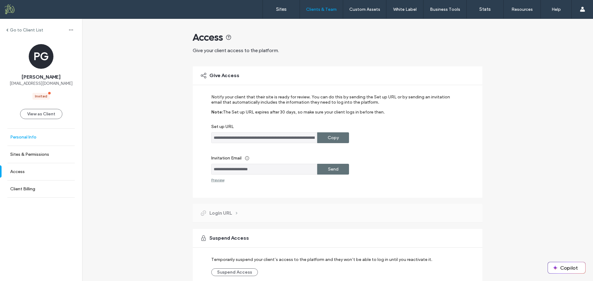
click at [35, 139] on label "Personal Info" at bounding box center [23, 137] width 26 height 5
